Goal: Task Accomplishment & Management: Manage account settings

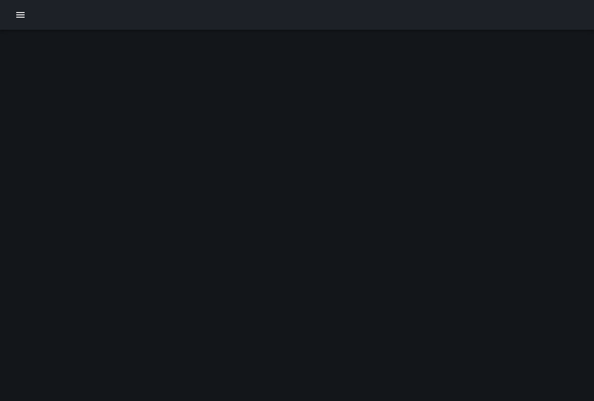
click at [14, 13] on button "button" at bounding box center [20, 15] width 19 height 19
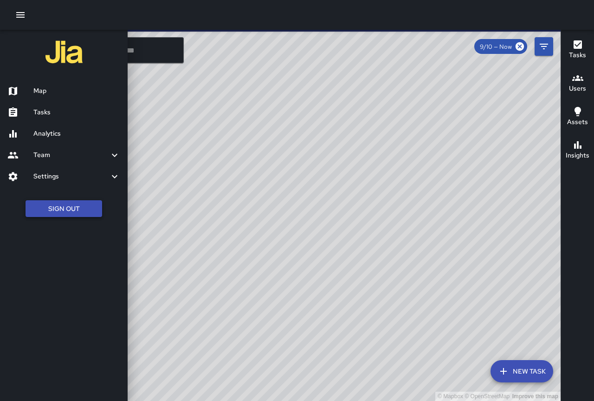
click at [43, 211] on button "Sign Out" at bounding box center [64, 208] width 77 height 17
